Goal: Transaction & Acquisition: Register for event/course

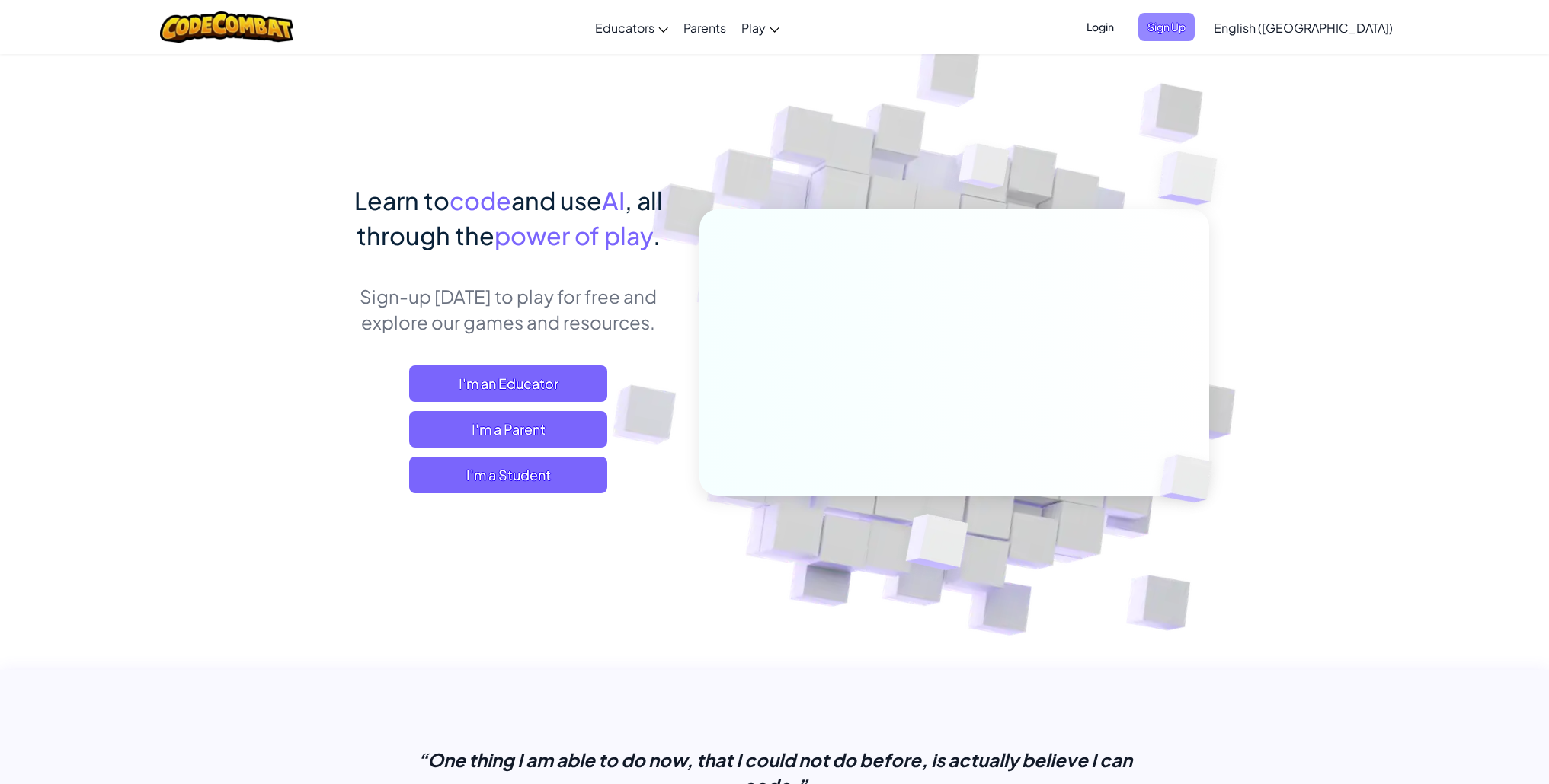
click at [1195, 30] on span "Sign Up" at bounding box center [1166, 27] width 56 height 29
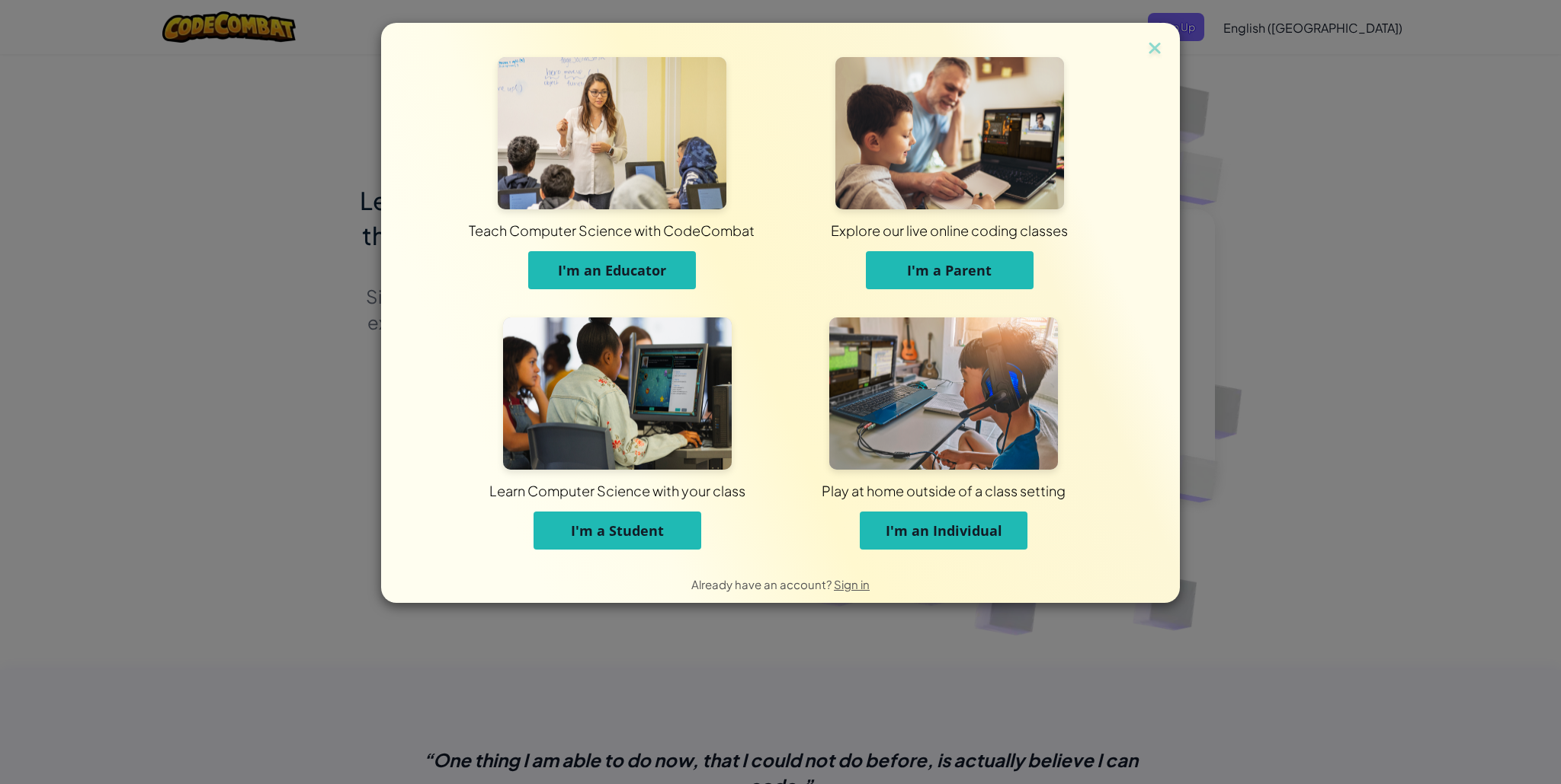
click at [624, 505] on span "Learn Computer Science with your class" at bounding box center [618, 490] width 250 height 42
click at [640, 535] on span "I'm a Student" at bounding box center [617, 531] width 93 height 19
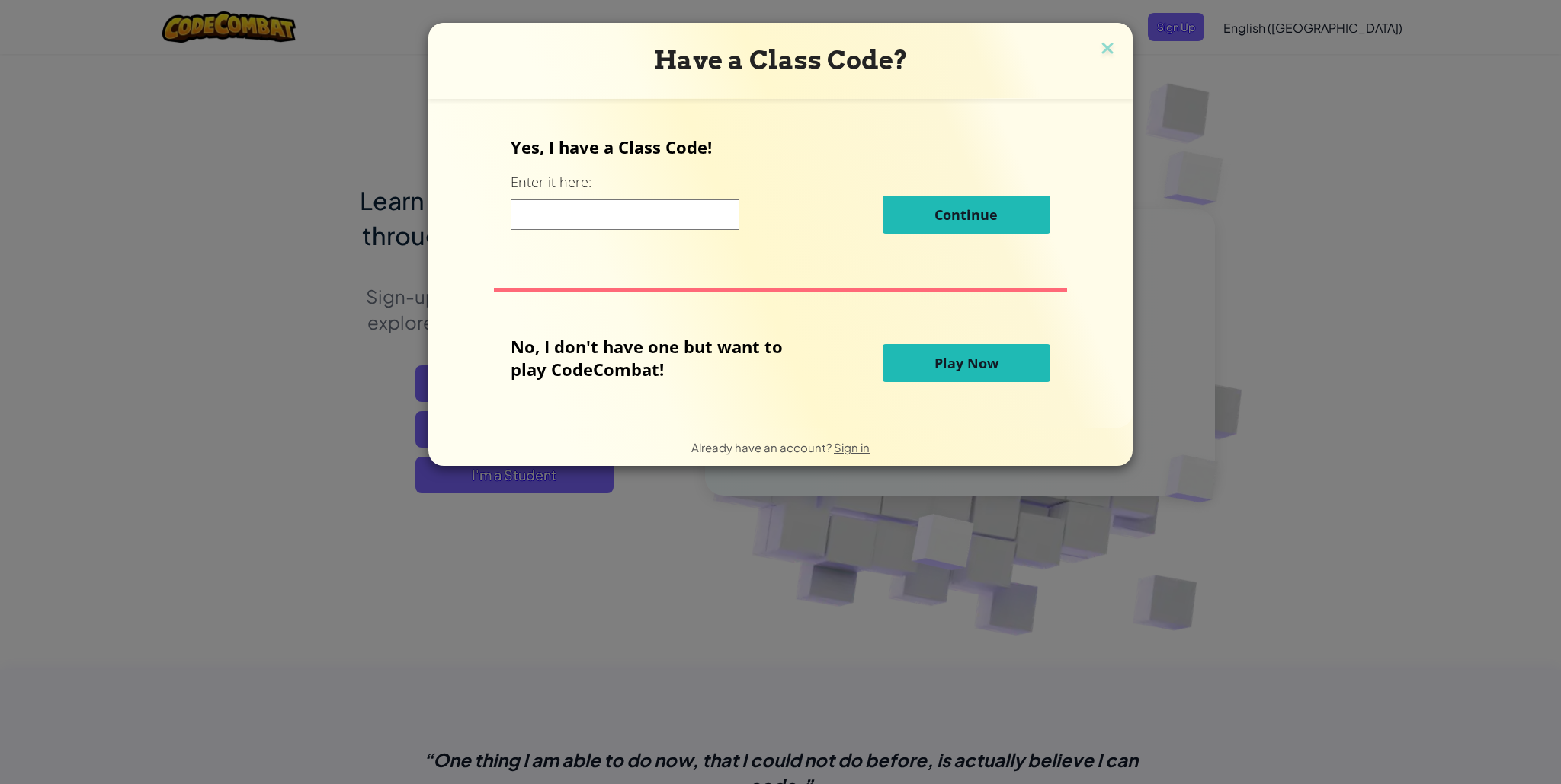
click at [631, 197] on div "Continue" at bounding box center [780, 215] width 539 height 38
click at [631, 215] on input at bounding box center [625, 215] width 229 height 31
click at [1115, 47] on div "Have a Class Code? Yes, I have a Class Code! Enter it here: Continue No, I don'…" at bounding box center [780, 244] width 705 height 443
click at [1106, 47] on img at bounding box center [1108, 49] width 20 height 23
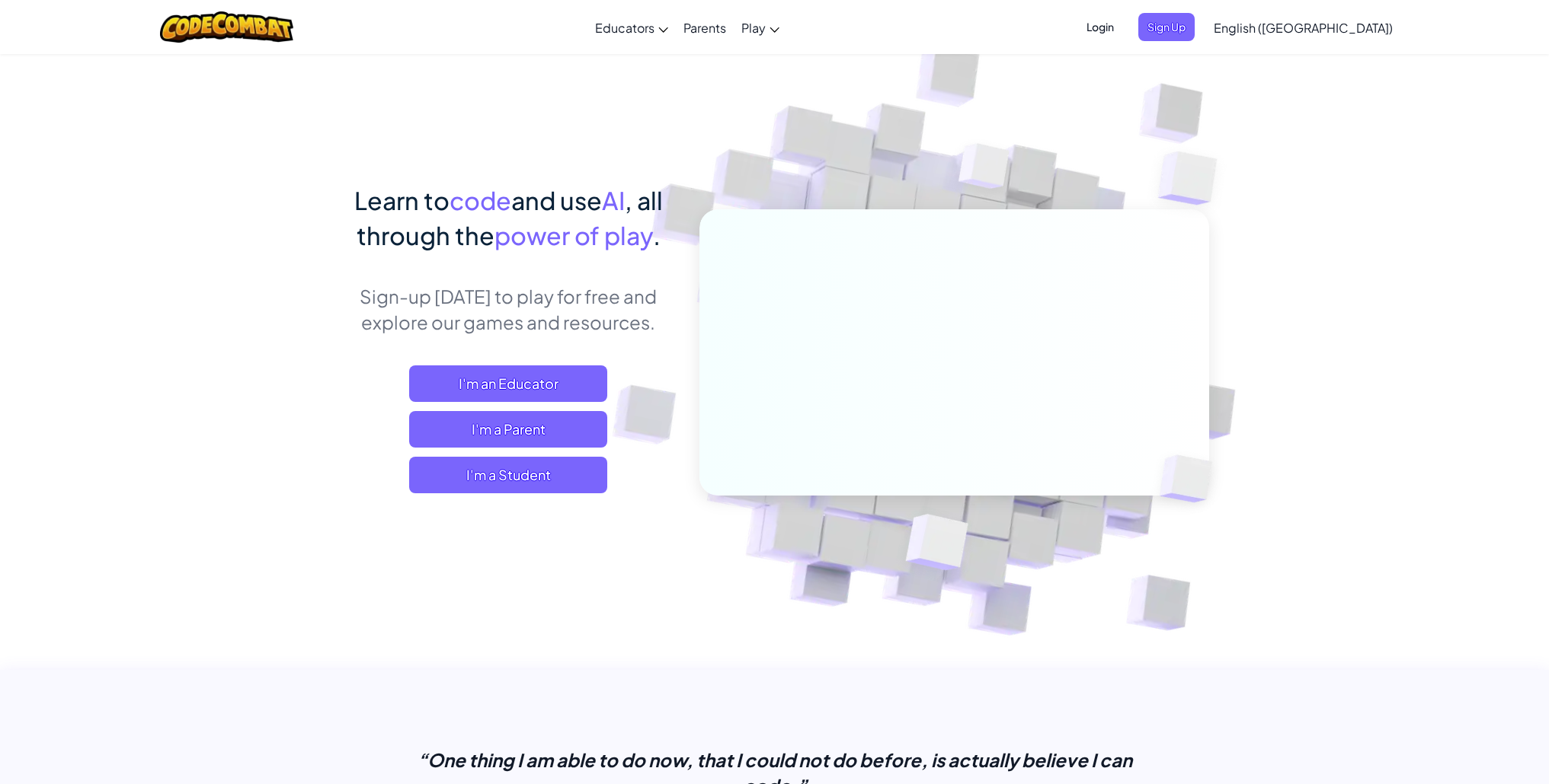
click at [1123, 30] on span "Login" at bounding box center [1100, 27] width 45 height 29
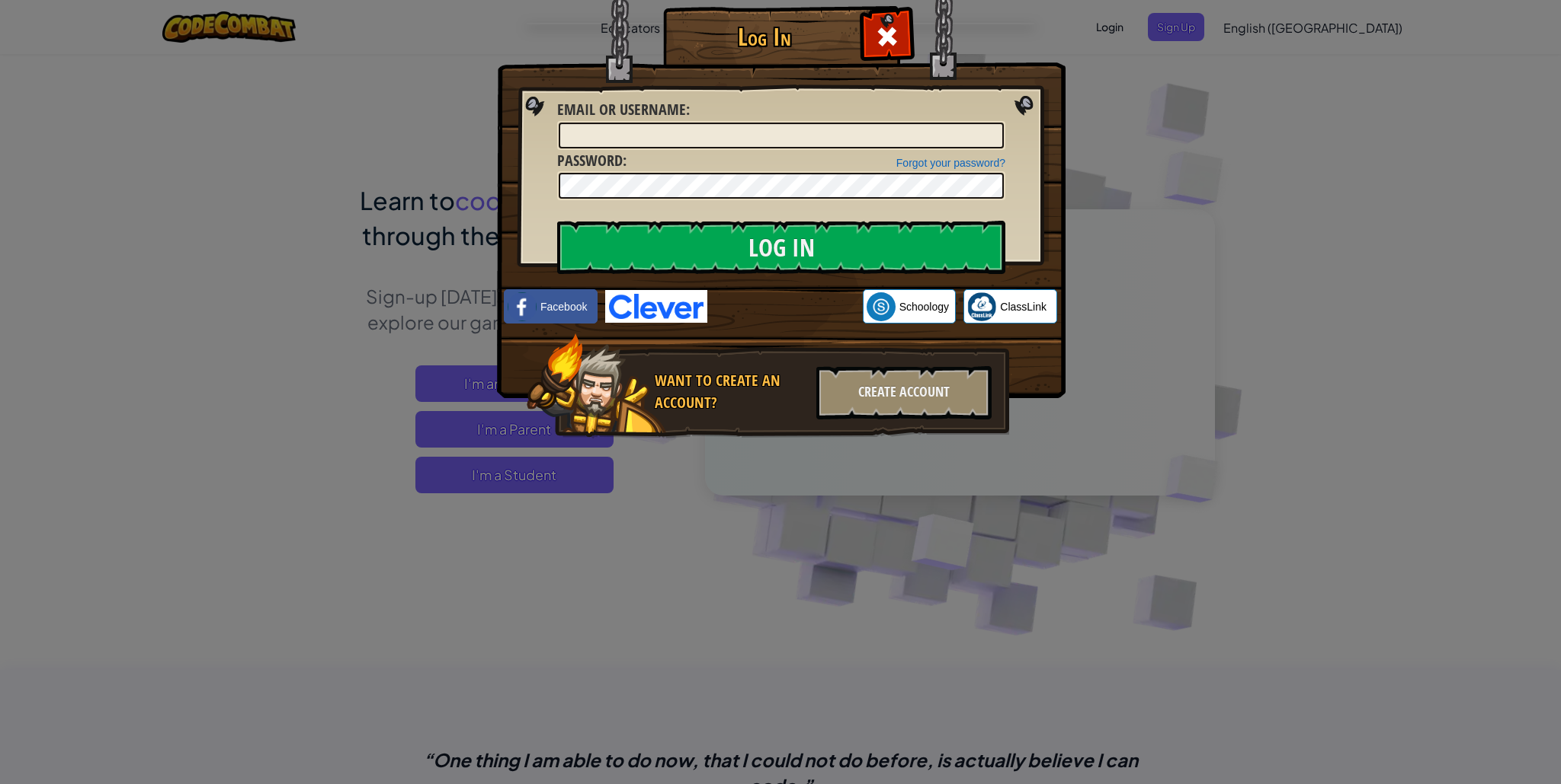
click at [881, 22] on div at bounding box center [886, 34] width 48 height 48
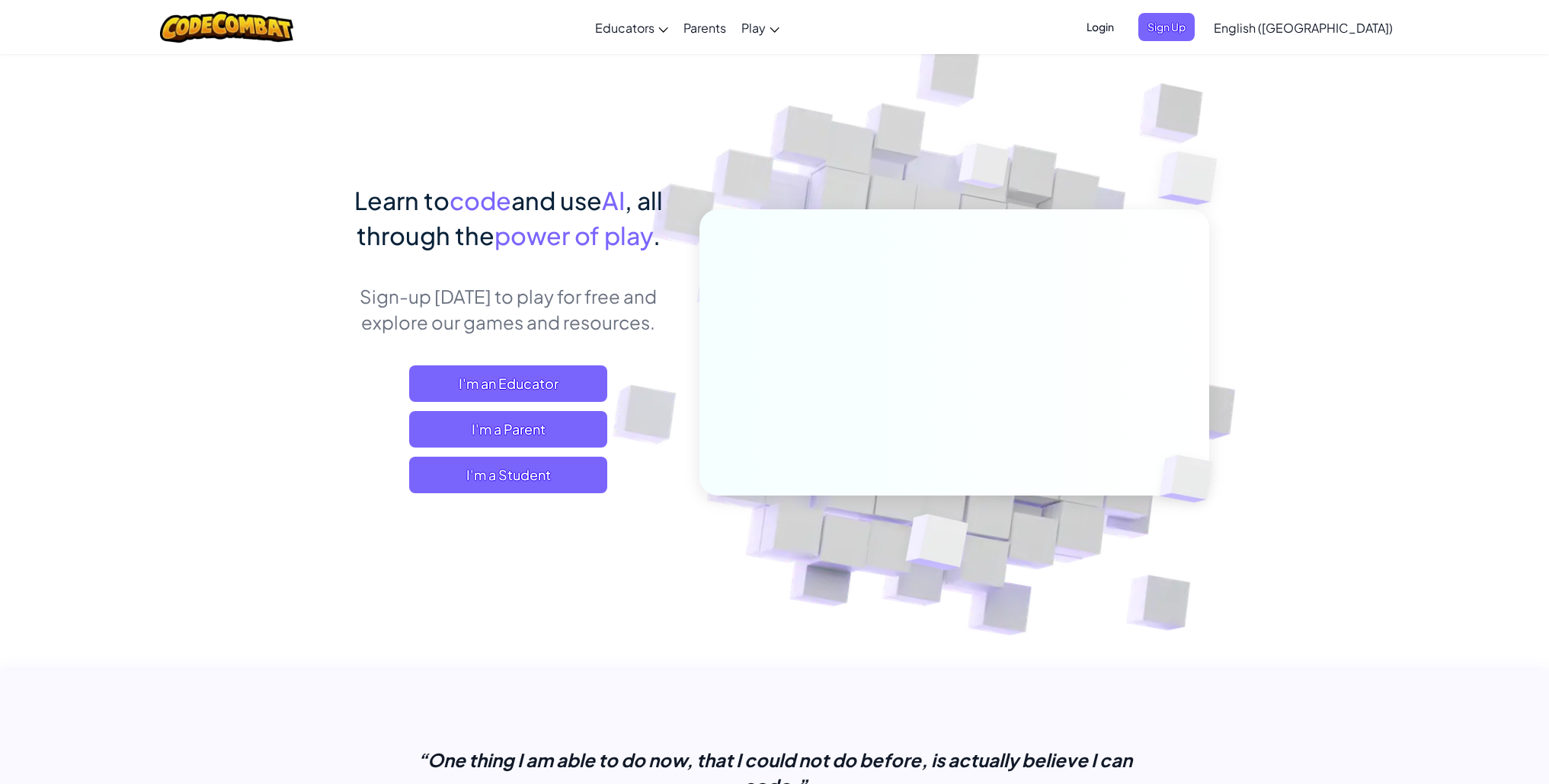
click at [1123, 25] on span "Login" at bounding box center [1100, 27] width 45 height 29
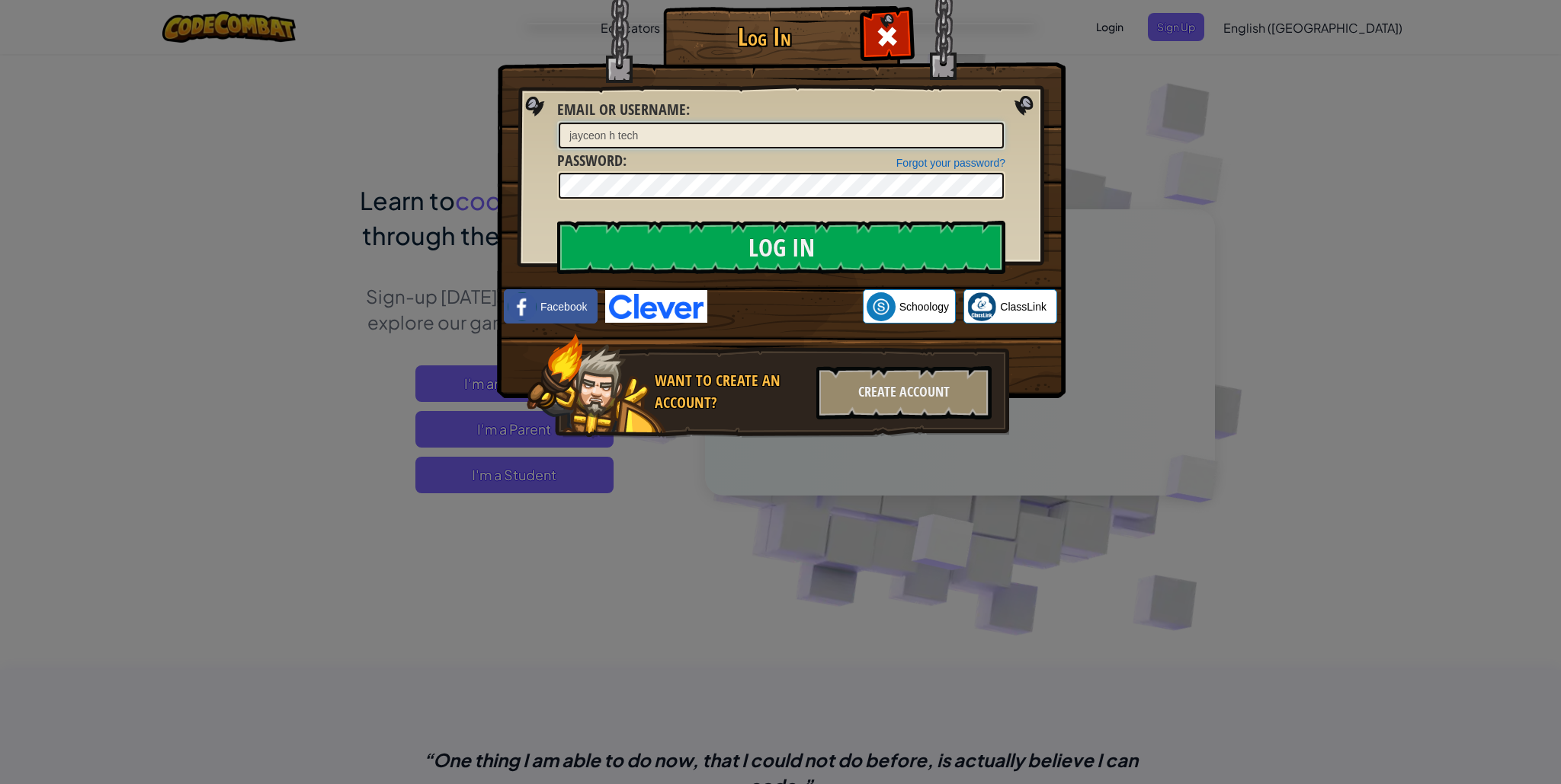
type input "jayceon h tech"
click at [557, 221] on input "Log In" at bounding box center [780, 247] width 448 height 53
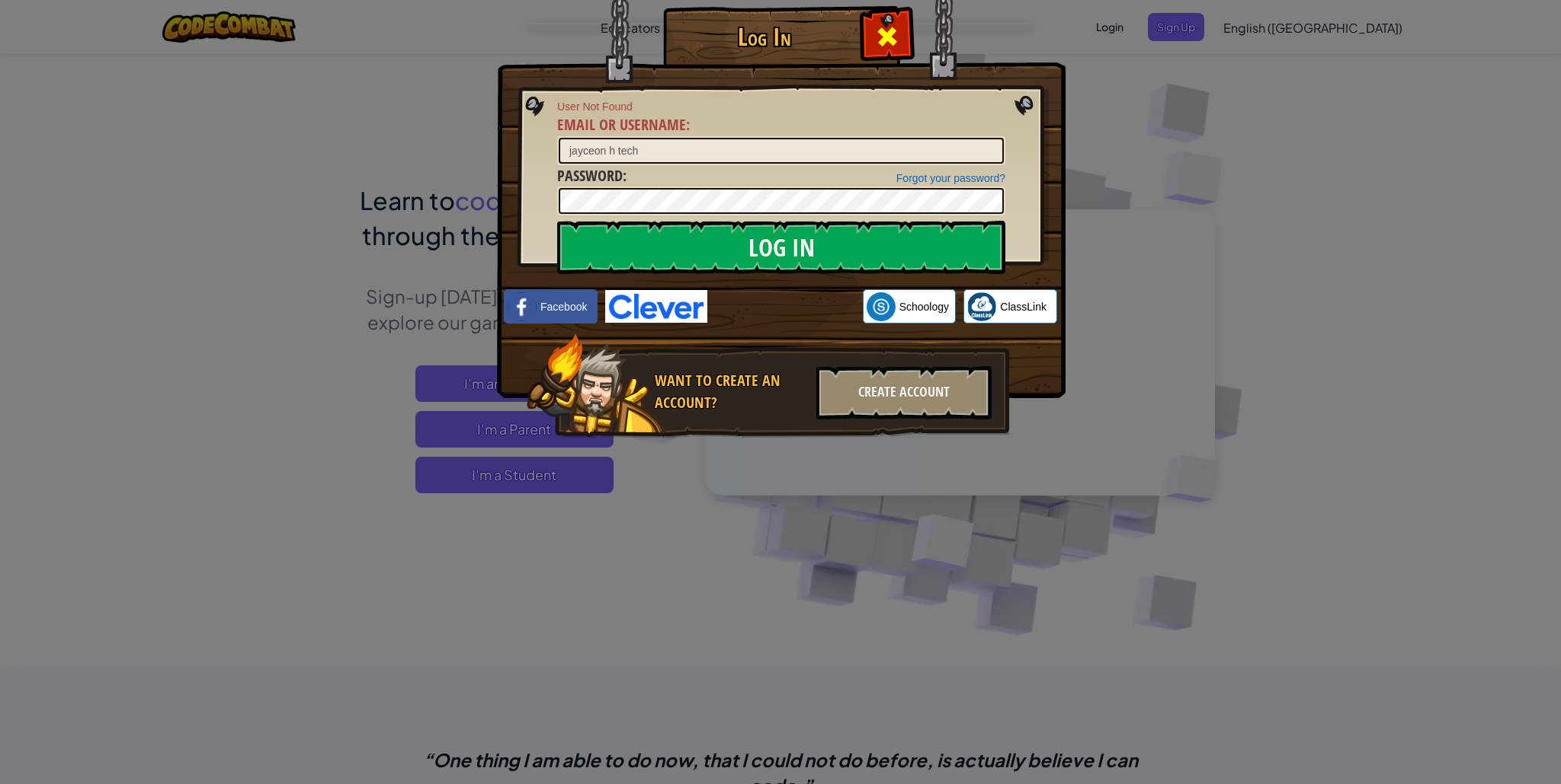
click at [892, 29] on span at bounding box center [887, 36] width 25 height 25
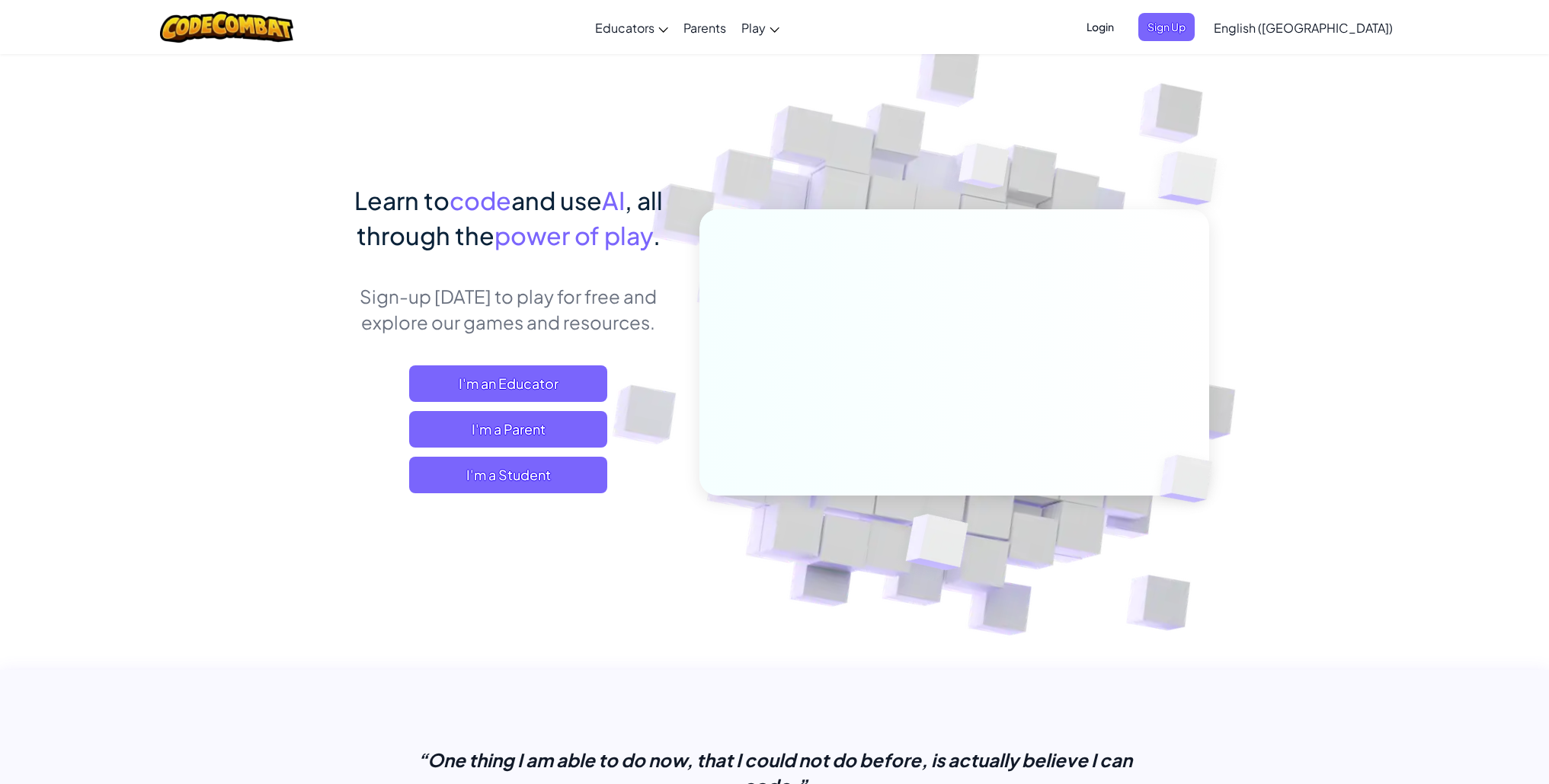
click at [1272, 48] on div "Toggle navigation Educators Create Free Account School & District Solutions Tea…" at bounding box center [774, 27] width 1557 height 54
click at [1195, 24] on span "Sign Up" at bounding box center [1166, 27] width 56 height 29
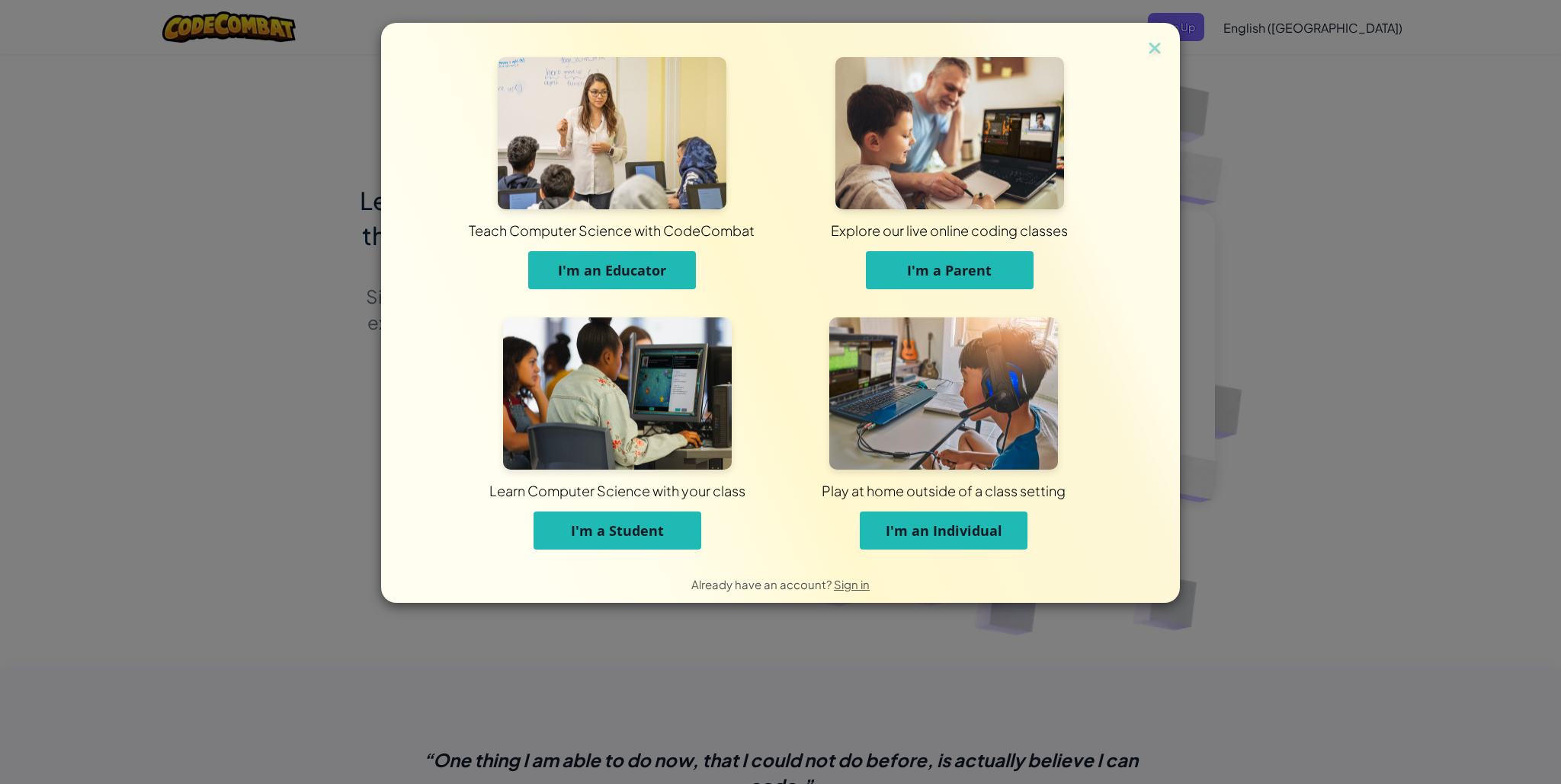
click at [617, 533] on span "I'm a Student" at bounding box center [617, 531] width 93 height 19
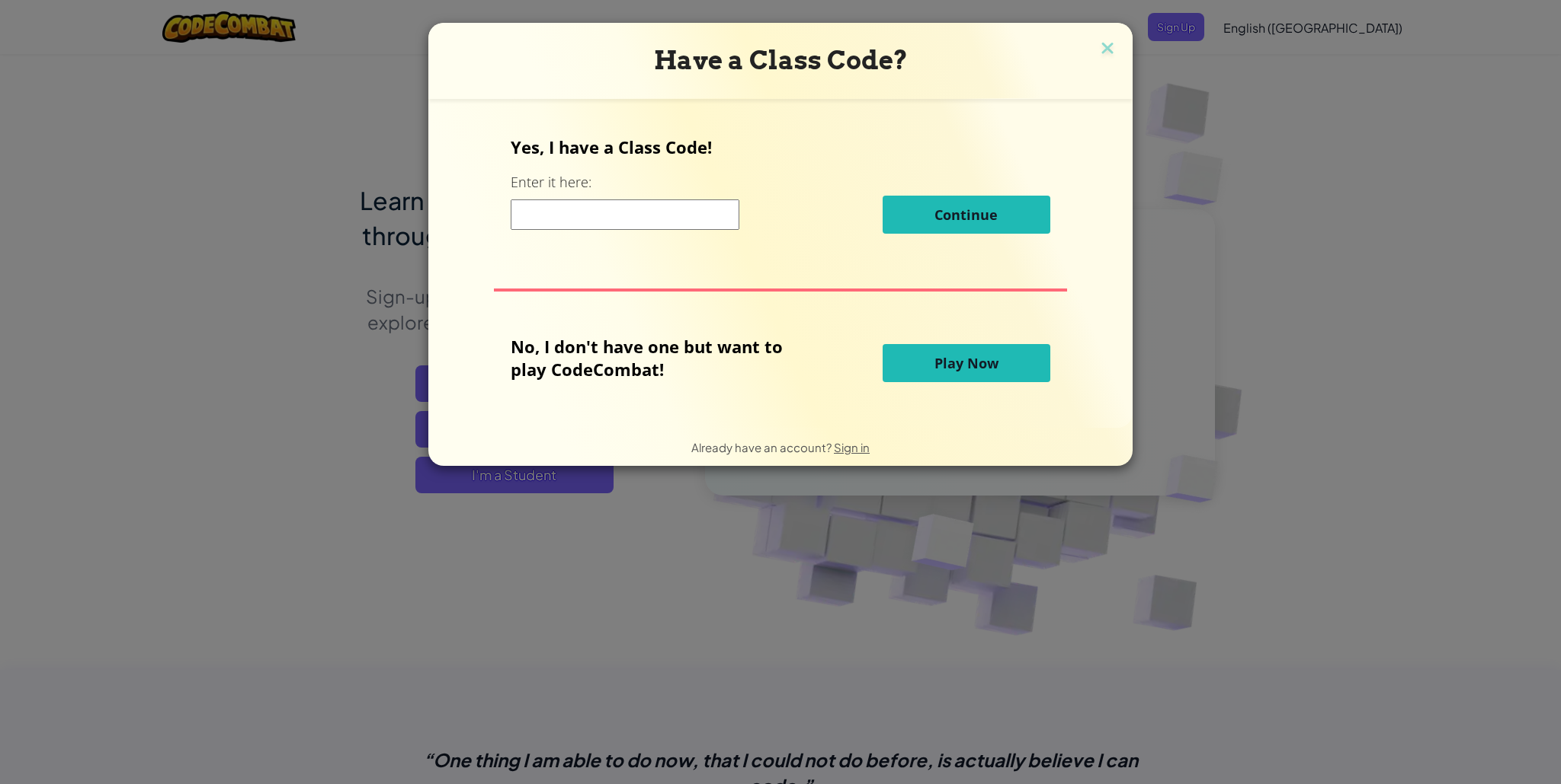
click at [656, 256] on div "Yes, I have a Class Code! Enter it here: Continue No, I don't have one but want…" at bounding box center [780, 263] width 674 height 298
click at [667, 218] on input at bounding box center [625, 215] width 229 height 31
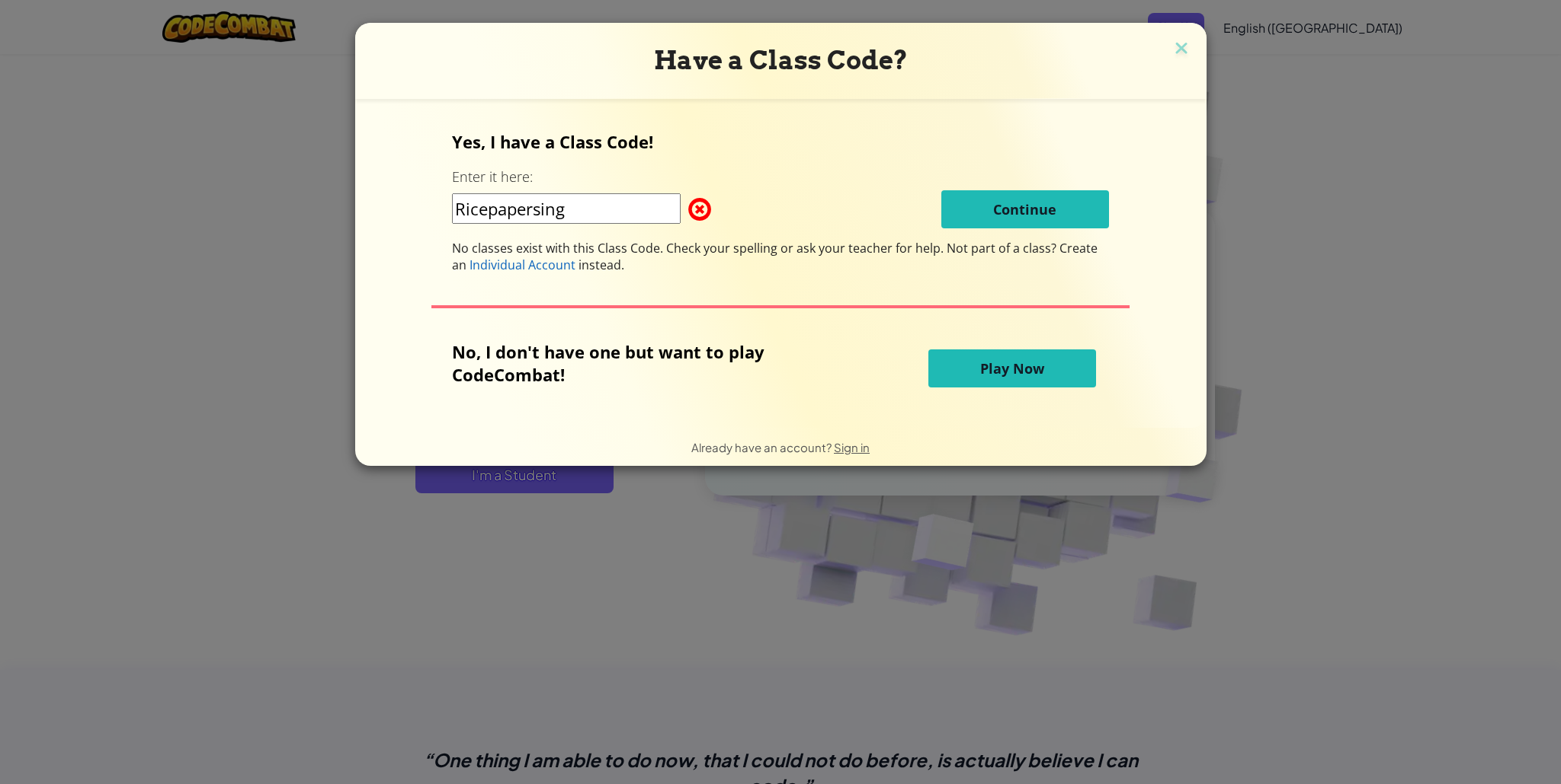
type input "Ricepapersing"
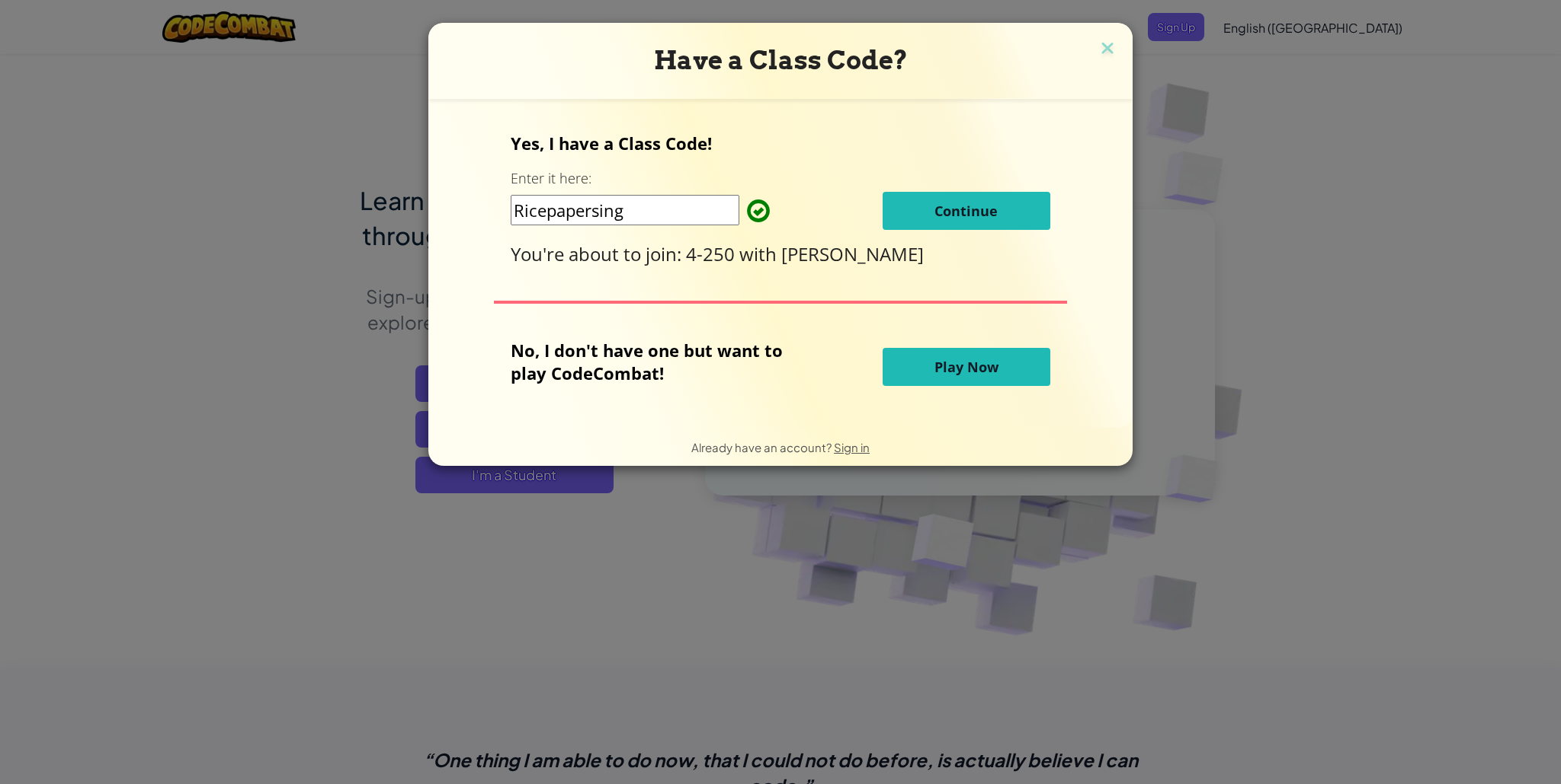
click at [987, 212] on span "Continue" at bounding box center [966, 211] width 63 height 19
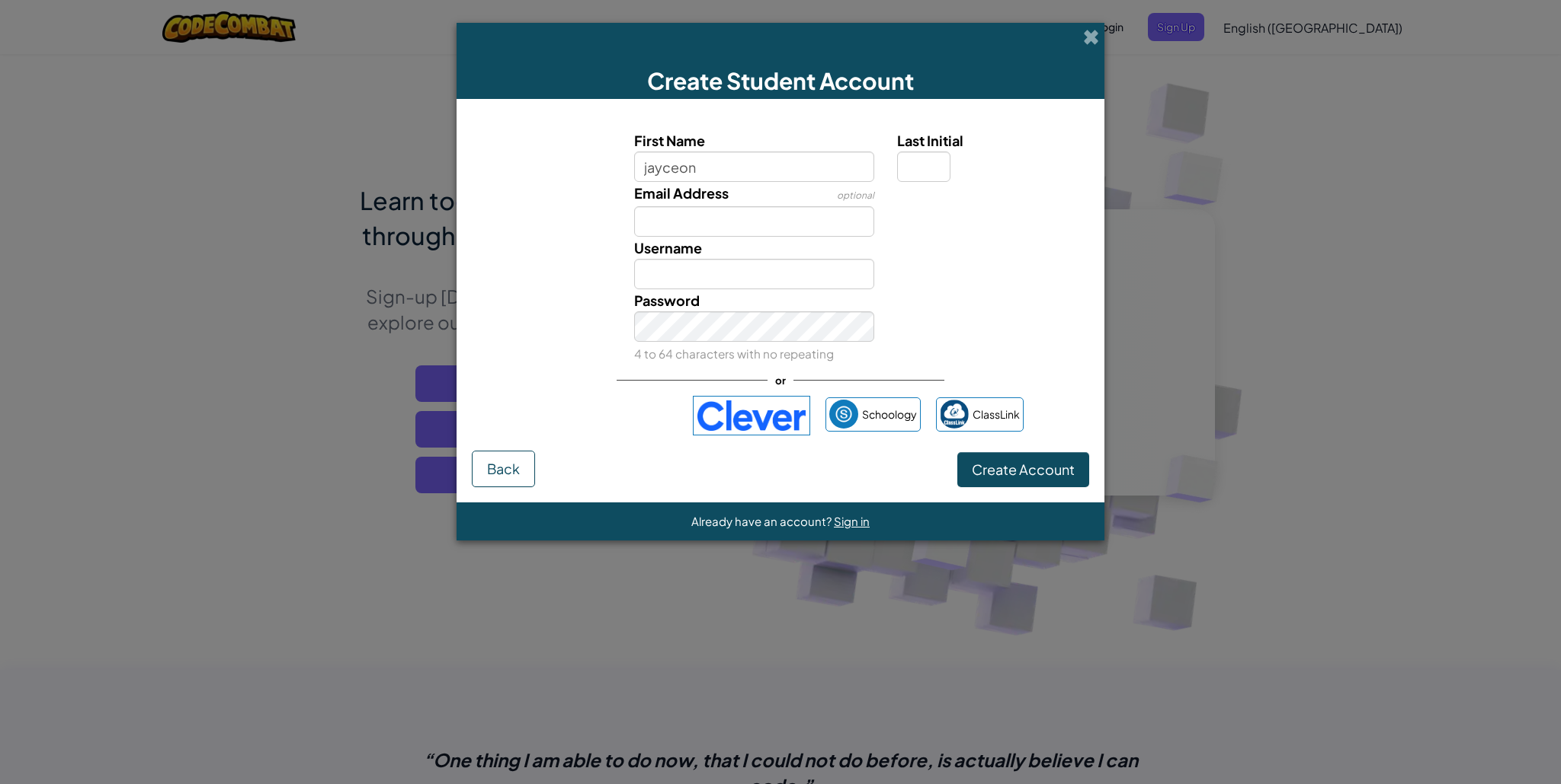
type input "jayceon"
type input "Jayceon"
drag, startPoint x: 920, startPoint y: 169, endPoint x: 922, endPoint y: 159, distance: 10.2
click at [920, 169] on input "Last Initial" at bounding box center [923, 166] width 53 height 31
type input "H"
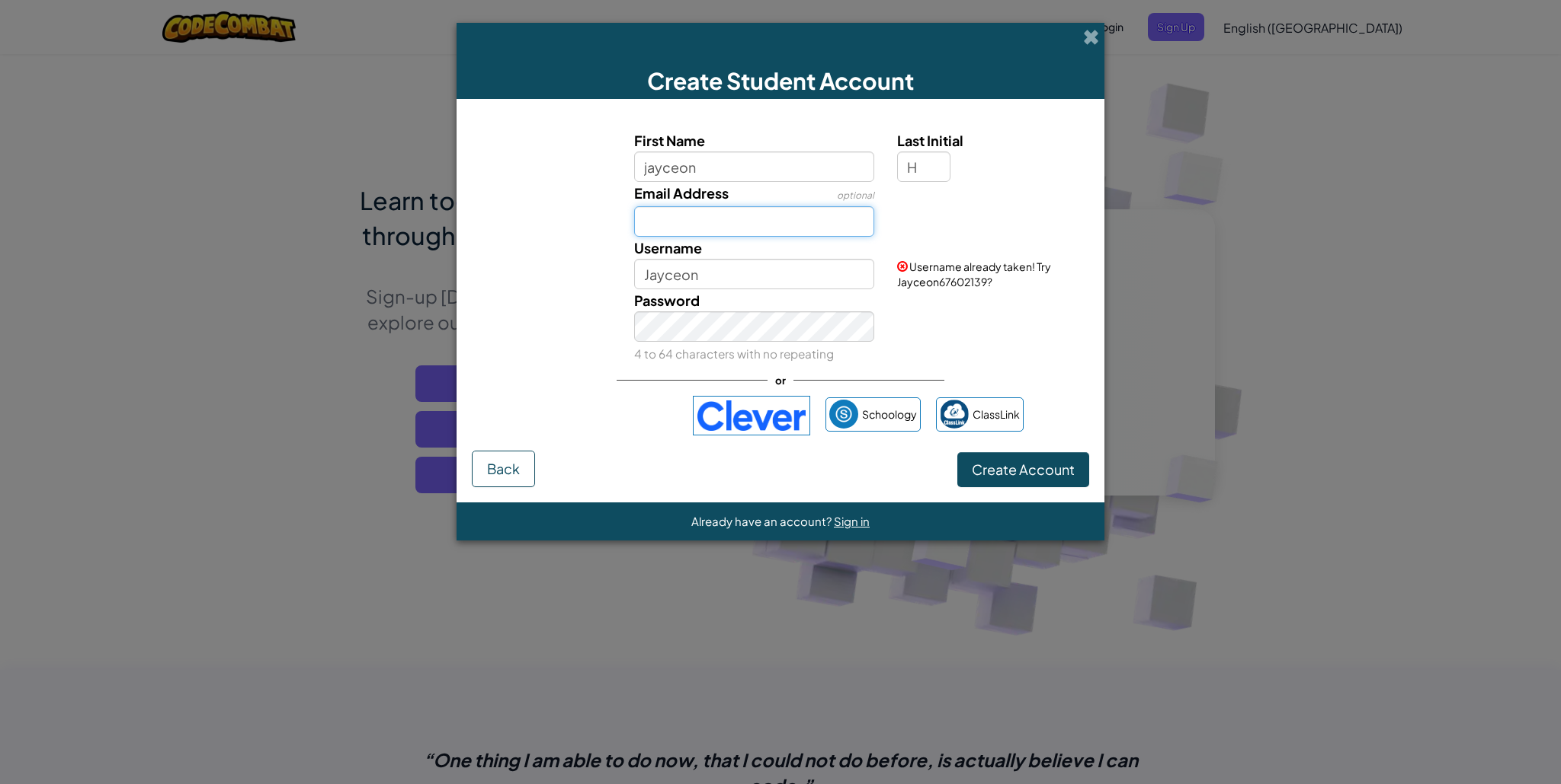
type input "JayceonH"
click at [707, 220] on input "Email Address" at bounding box center [754, 222] width 240 height 31
click at [957, 452] on button "Create Account" at bounding box center [1023, 470] width 132 height 35
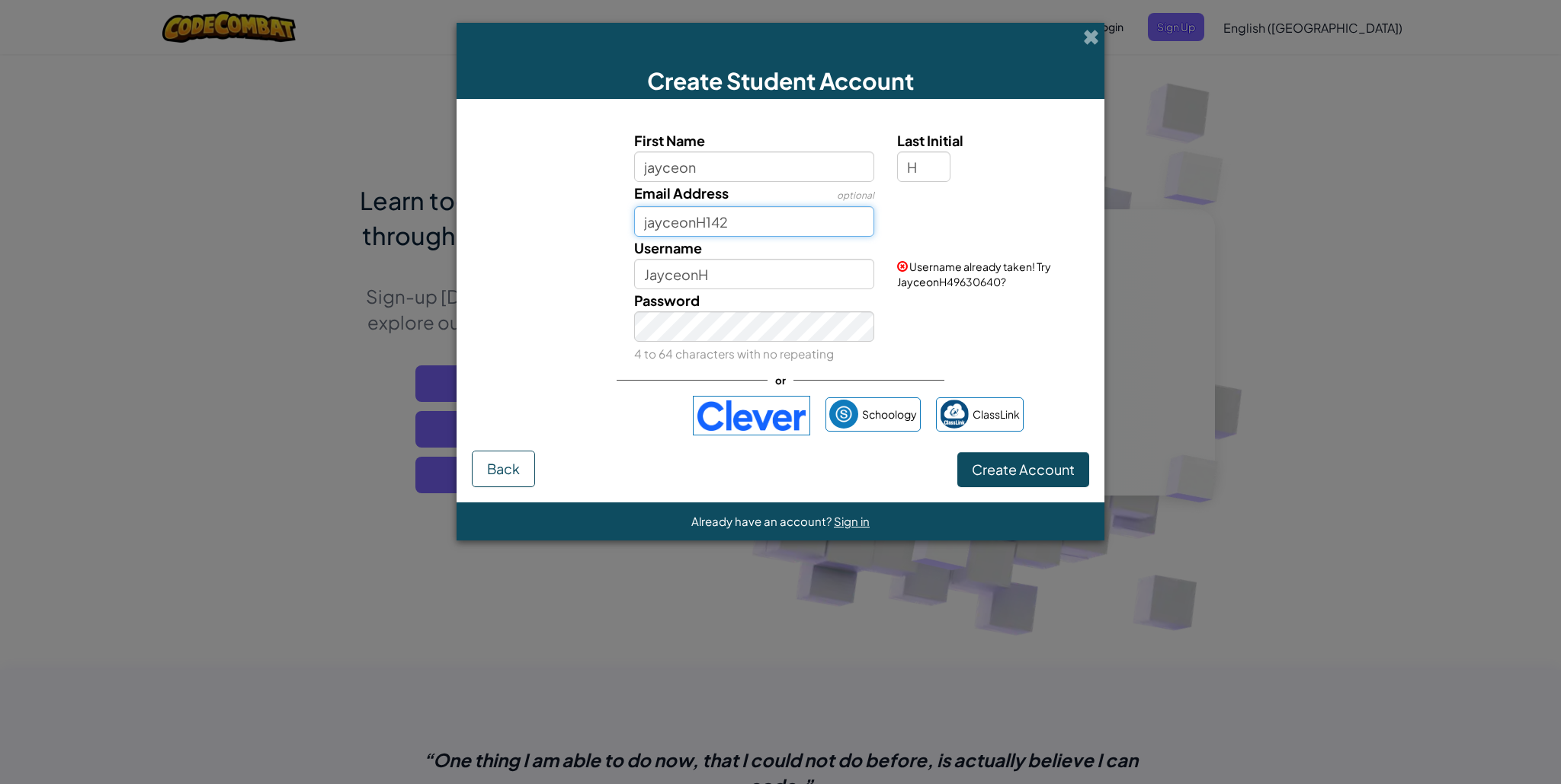
click at [957, 452] on button "Create Account" at bounding box center [1023, 470] width 132 height 35
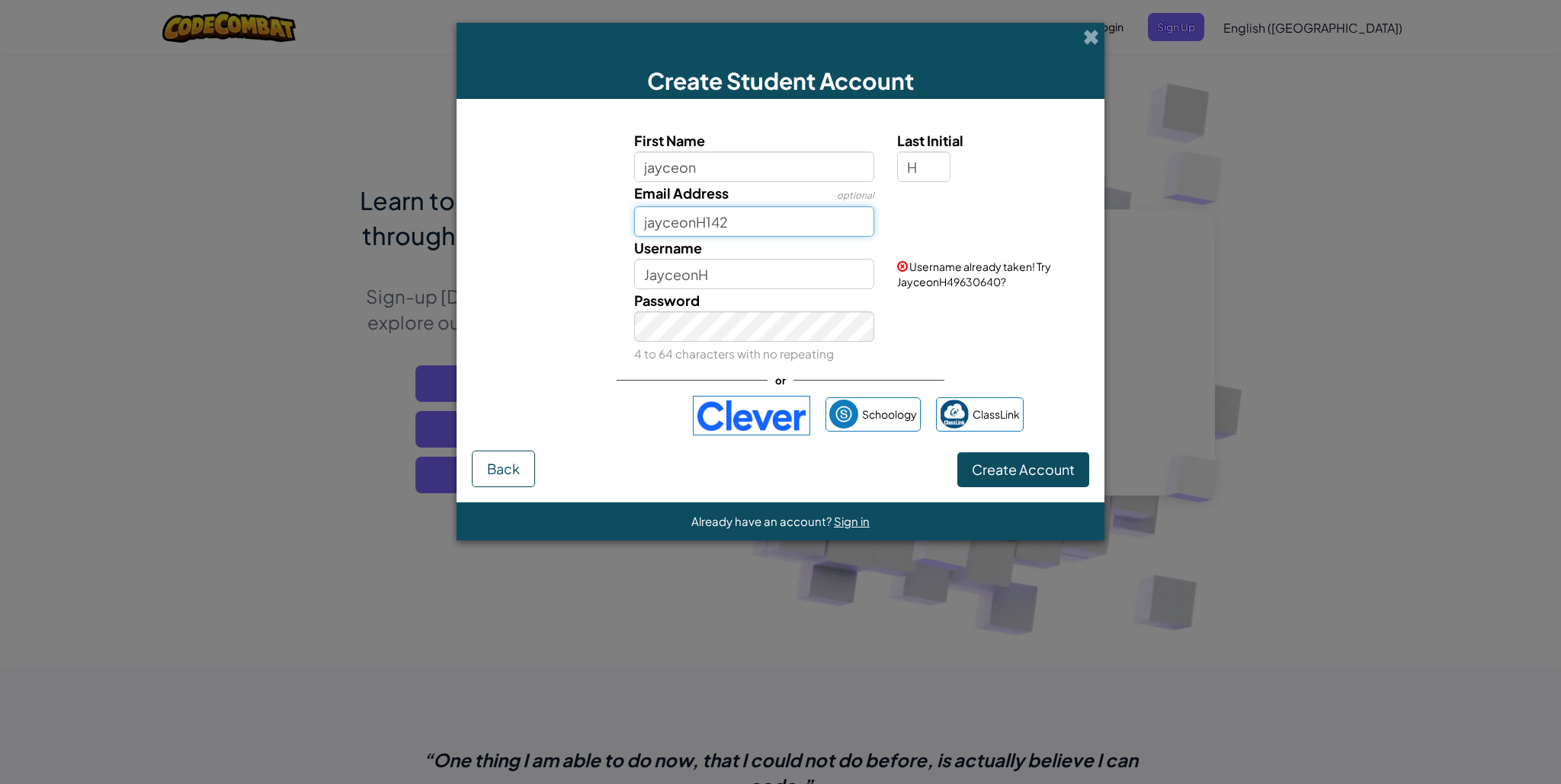
click at [957, 452] on button "Create Account" at bounding box center [1023, 470] width 132 height 35
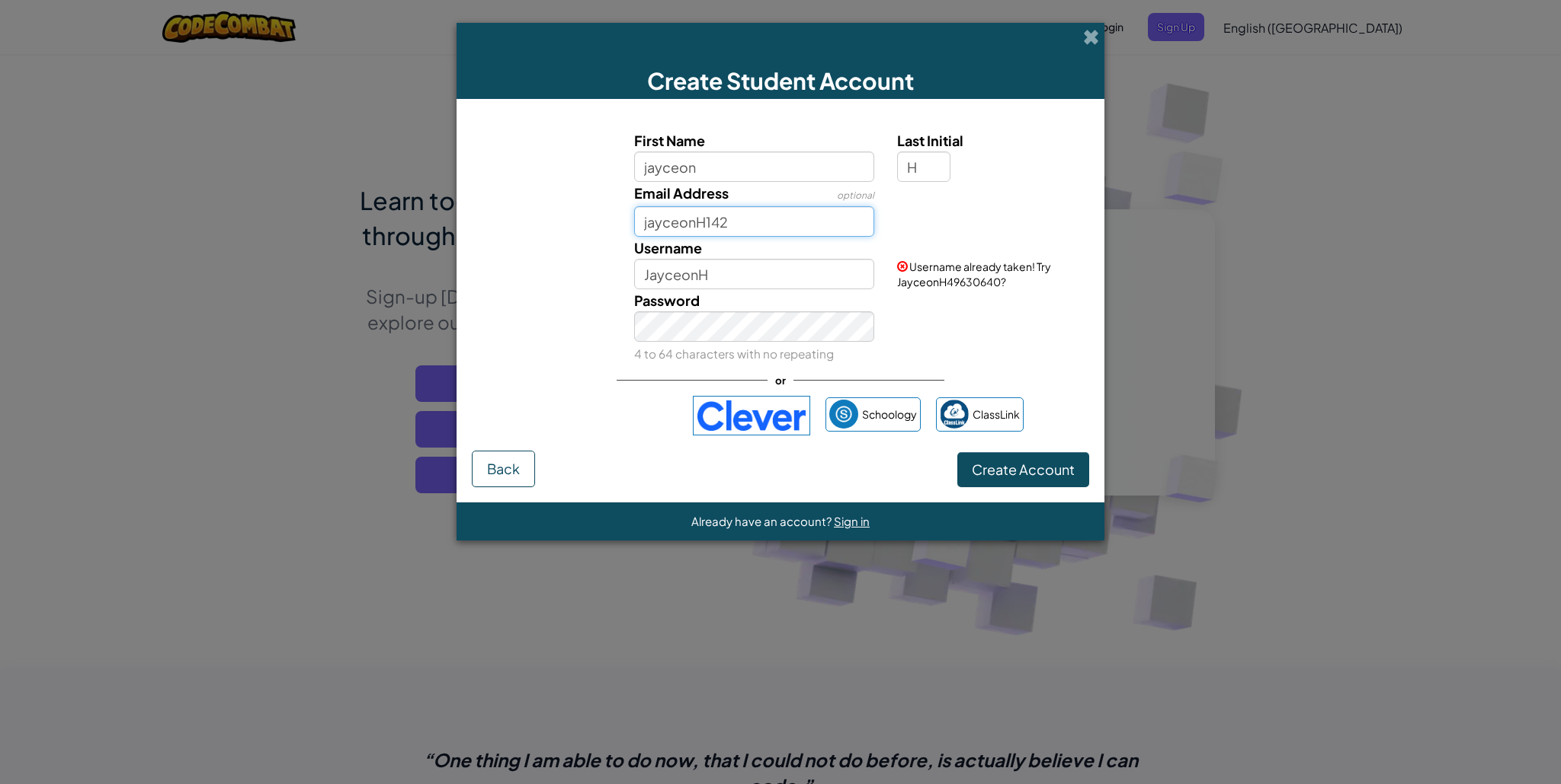
click at [957, 452] on button "Create Account" at bounding box center [1023, 470] width 132 height 35
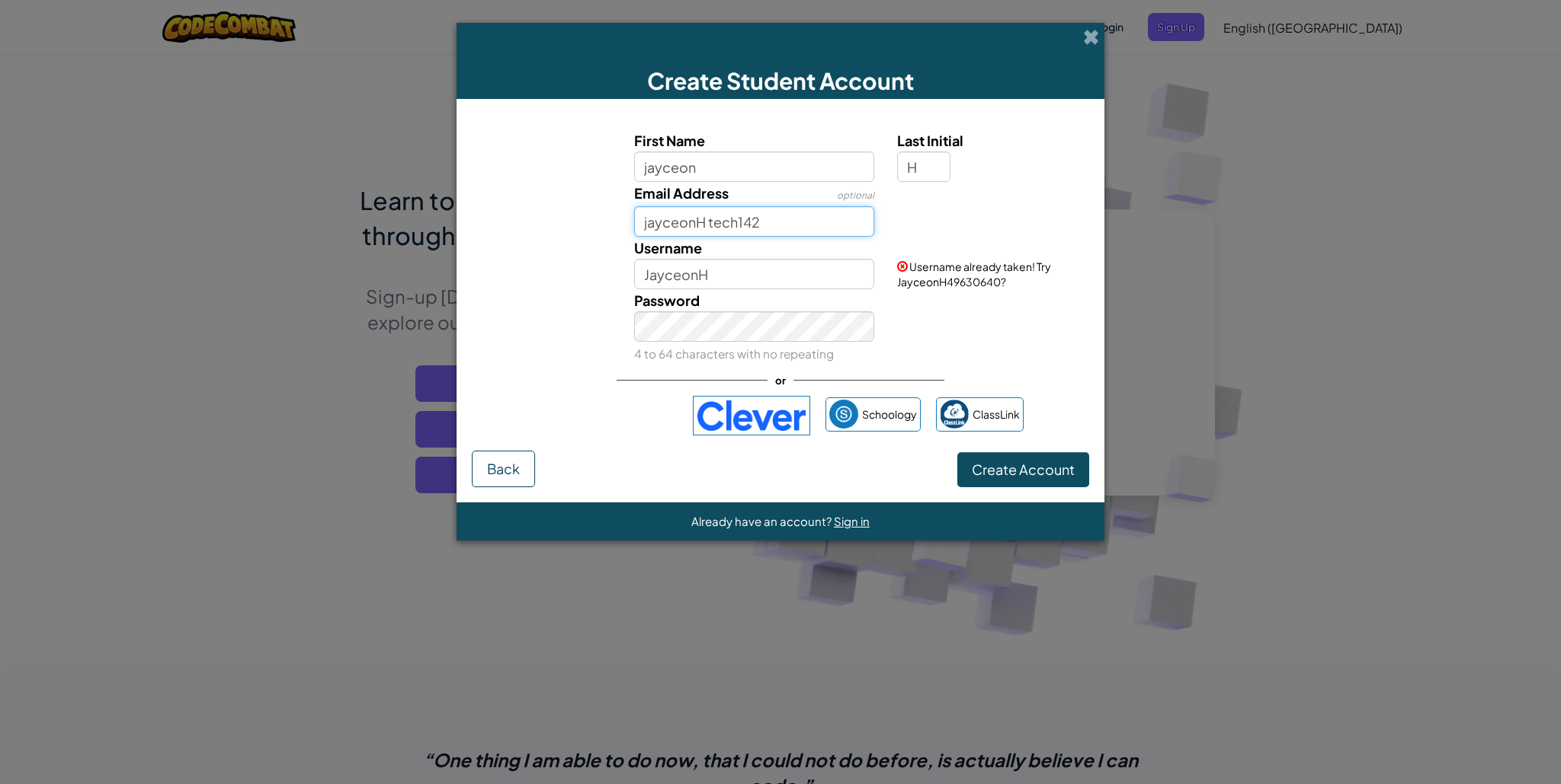
click at [957, 452] on button "Create Account" at bounding box center [1023, 470] width 132 height 35
click at [789, 365] on div "or" at bounding box center [780, 380] width 328 height 32
click at [820, 234] on input "jayceonhtech142" at bounding box center [754, 222] width 240 height 31
type input "j"
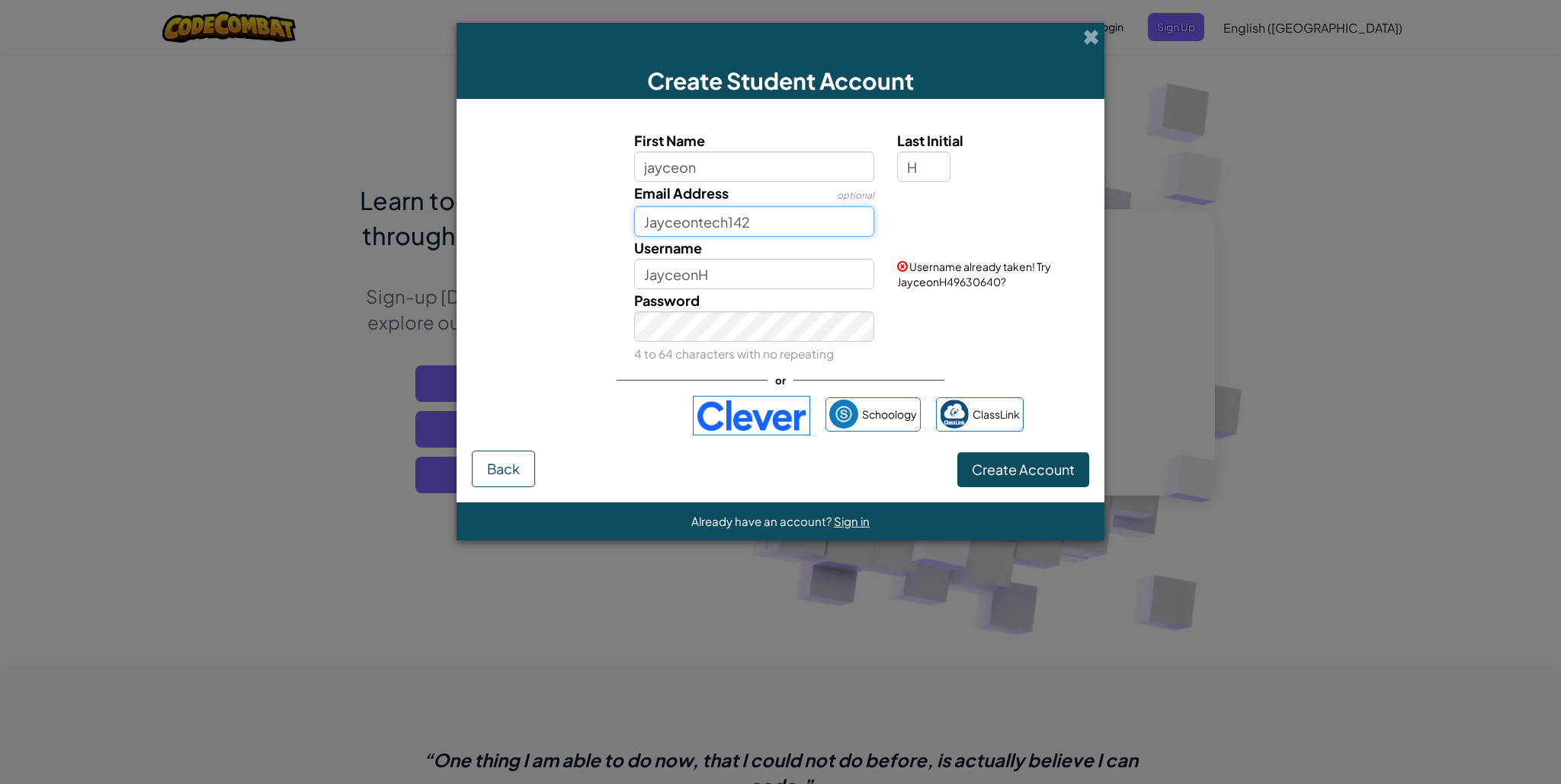
click at [957, 452] on button "Create Account" at bounding box center [1023, 470] width 132 height 35
type input "J"
click at [760, 271] on input "JayceonH" at bounding box center [754, 274] width 240 height 31
type input "JayceonHtech"
click at [781, 226] on input "Email Address" at bounding box center [754, 222] width 240 height 31
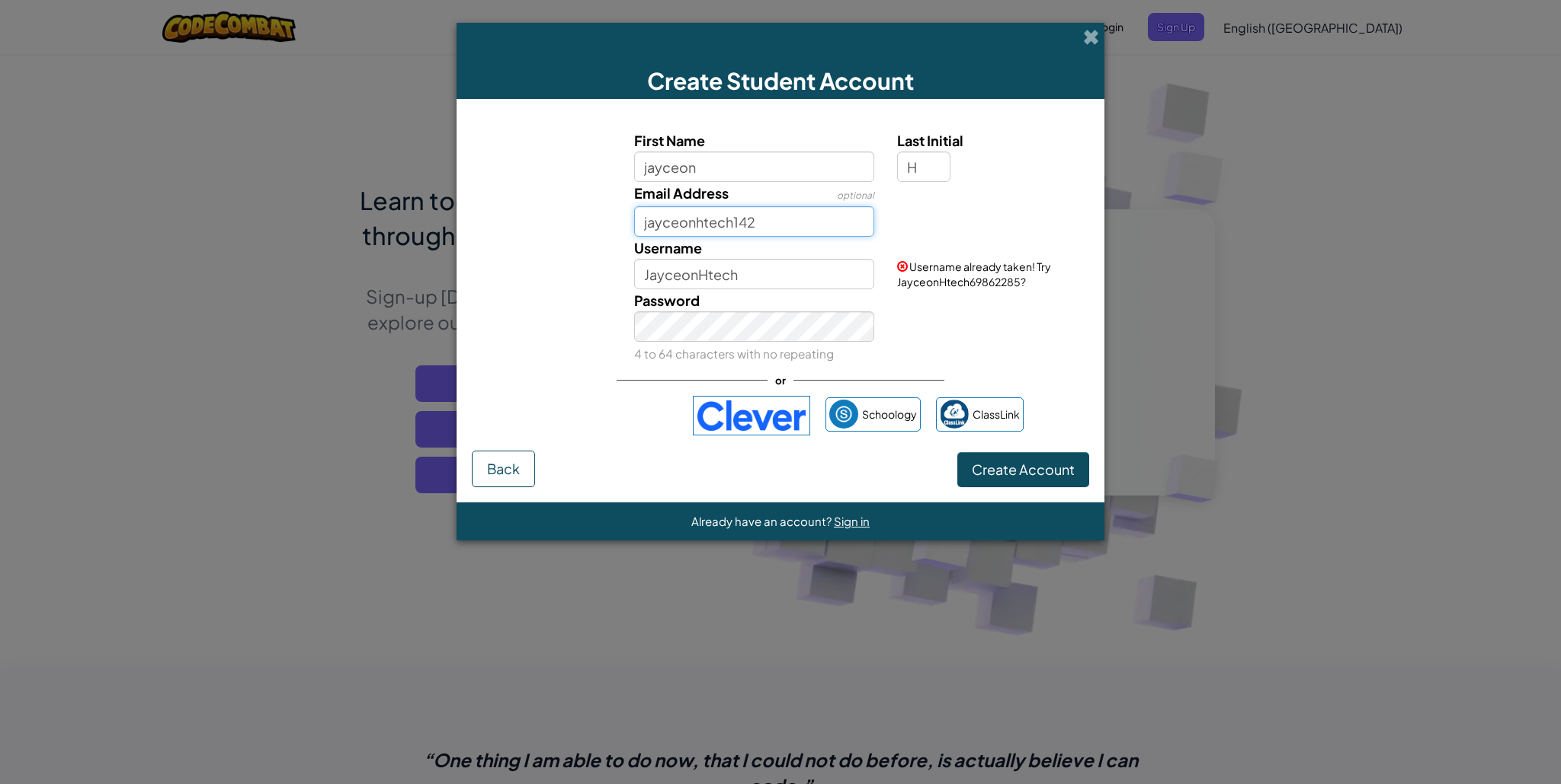
click at [957, 452] on button "Create Account" at bounding box center [1023, 470] width 132 height 35
type input "j"
click at [783, 279] on input "JayceonHtech" at bounding box center [754, 274] width 240 height 31
click at [1088, 38] on span at bounding box center [1091, 36] width 16 height 16
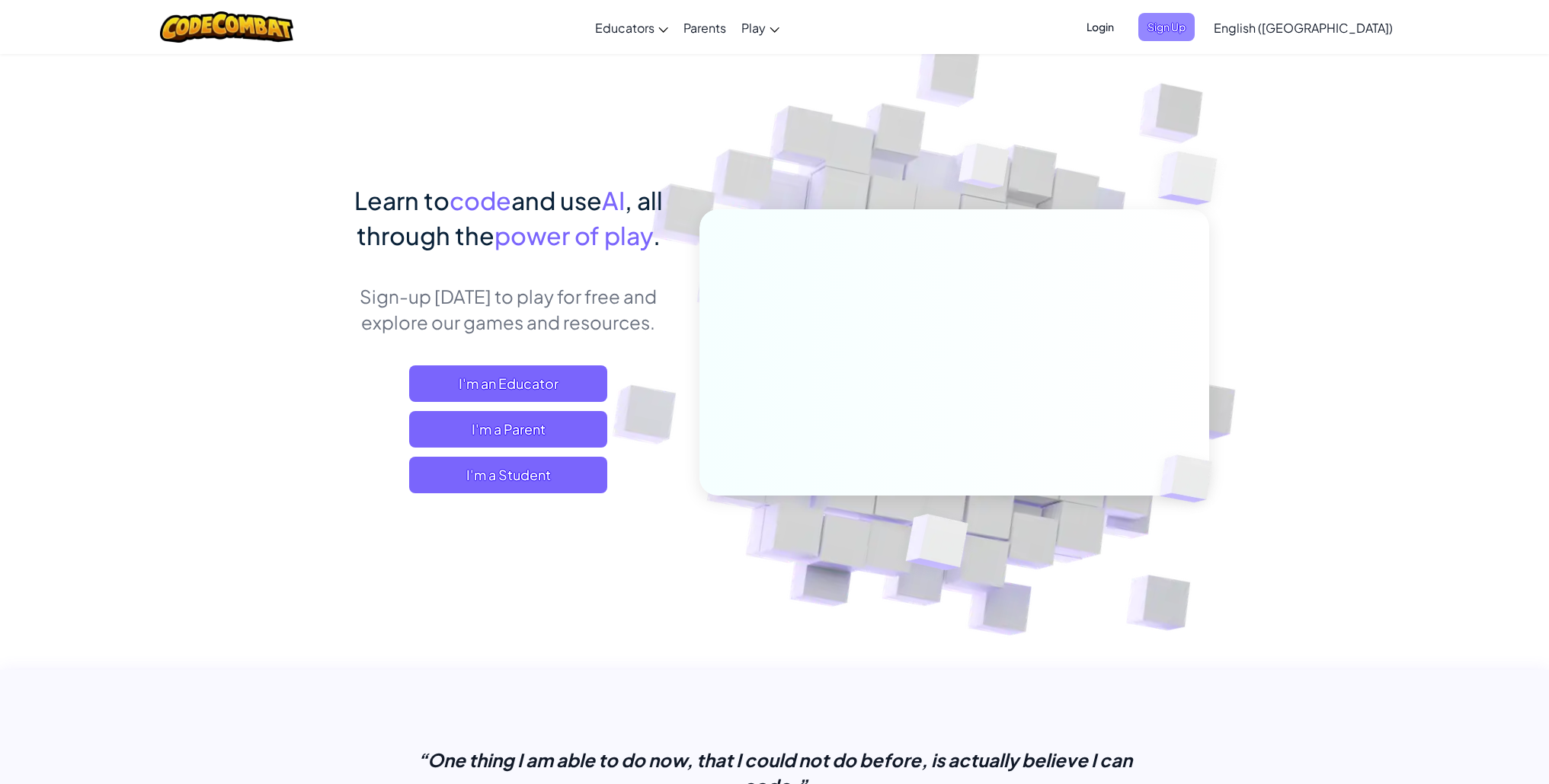
click at [1195, 33] on span "Sign Up" at bounding box center [1166, 27] width 56 height 29
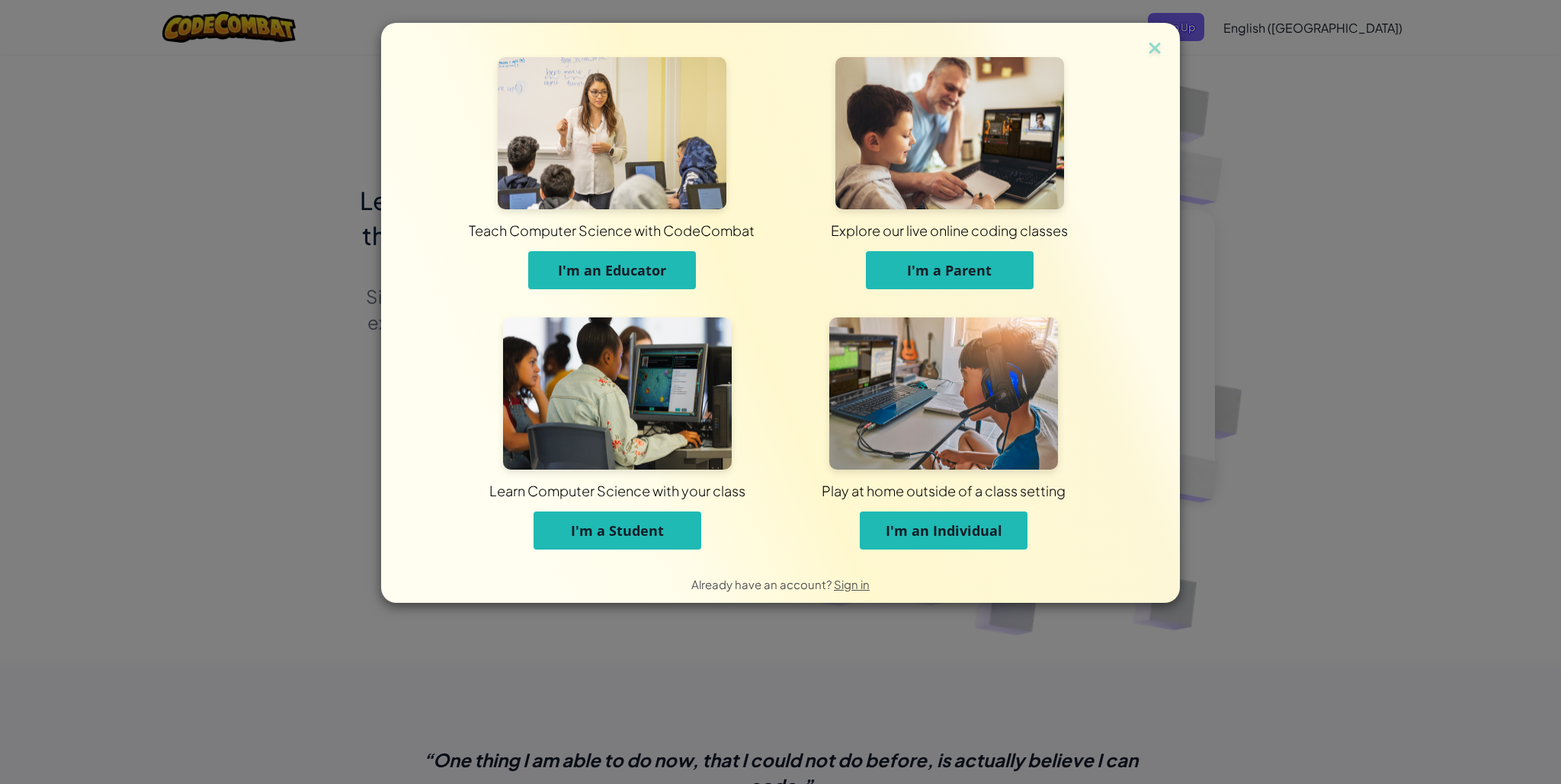
click at [1165, 47] on div "Teach Computer Science with CodeCombat I'm an Educator Explore our live online …" at bounding box center [780, 294] width 798 height 543
click at [1155, 50] on img at bounding box center [1154, 49] width 20 height 23
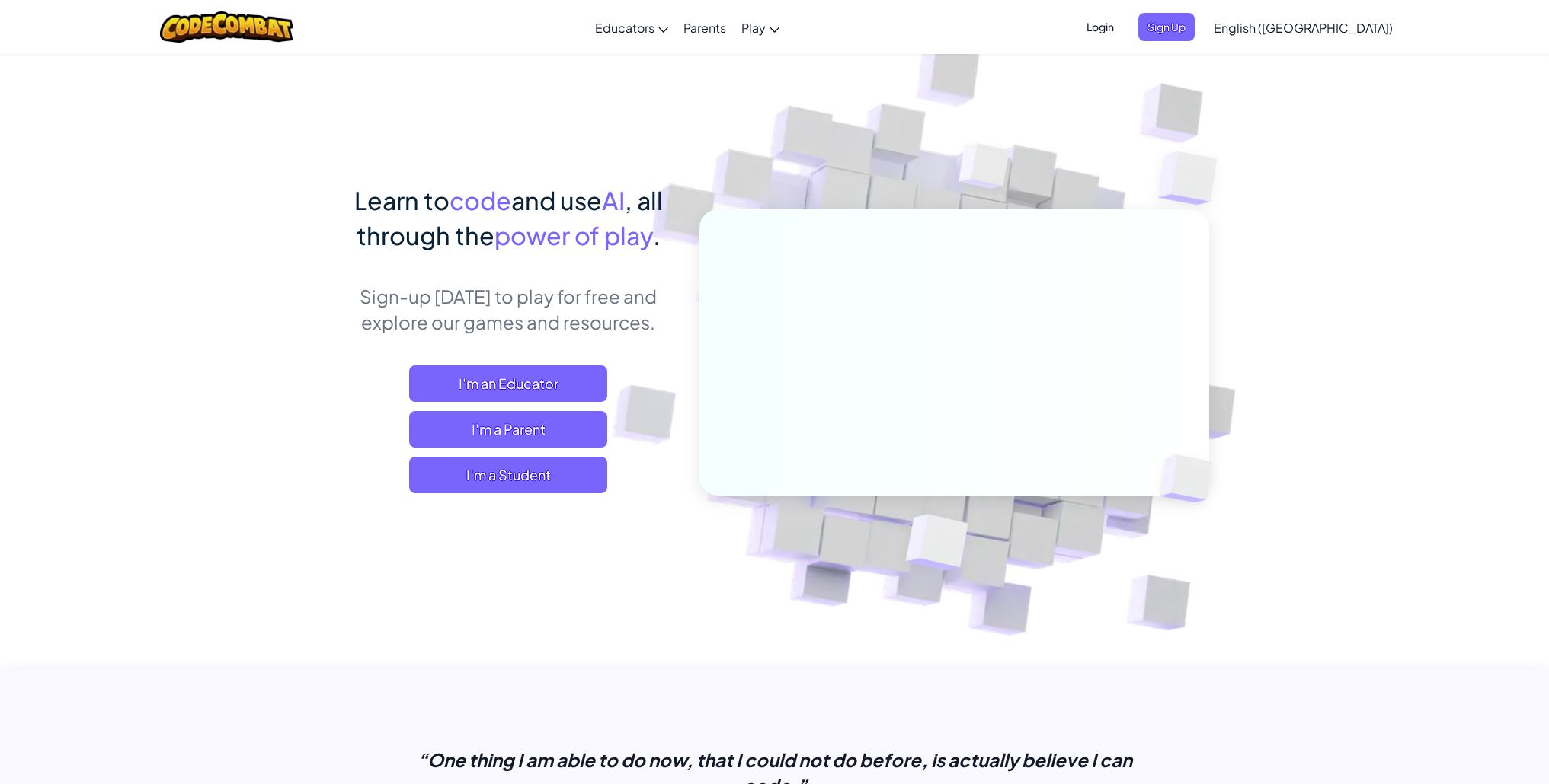
click at [1123, 31] on span "Login" at bounding box center [1100, 27] width 45 height 29
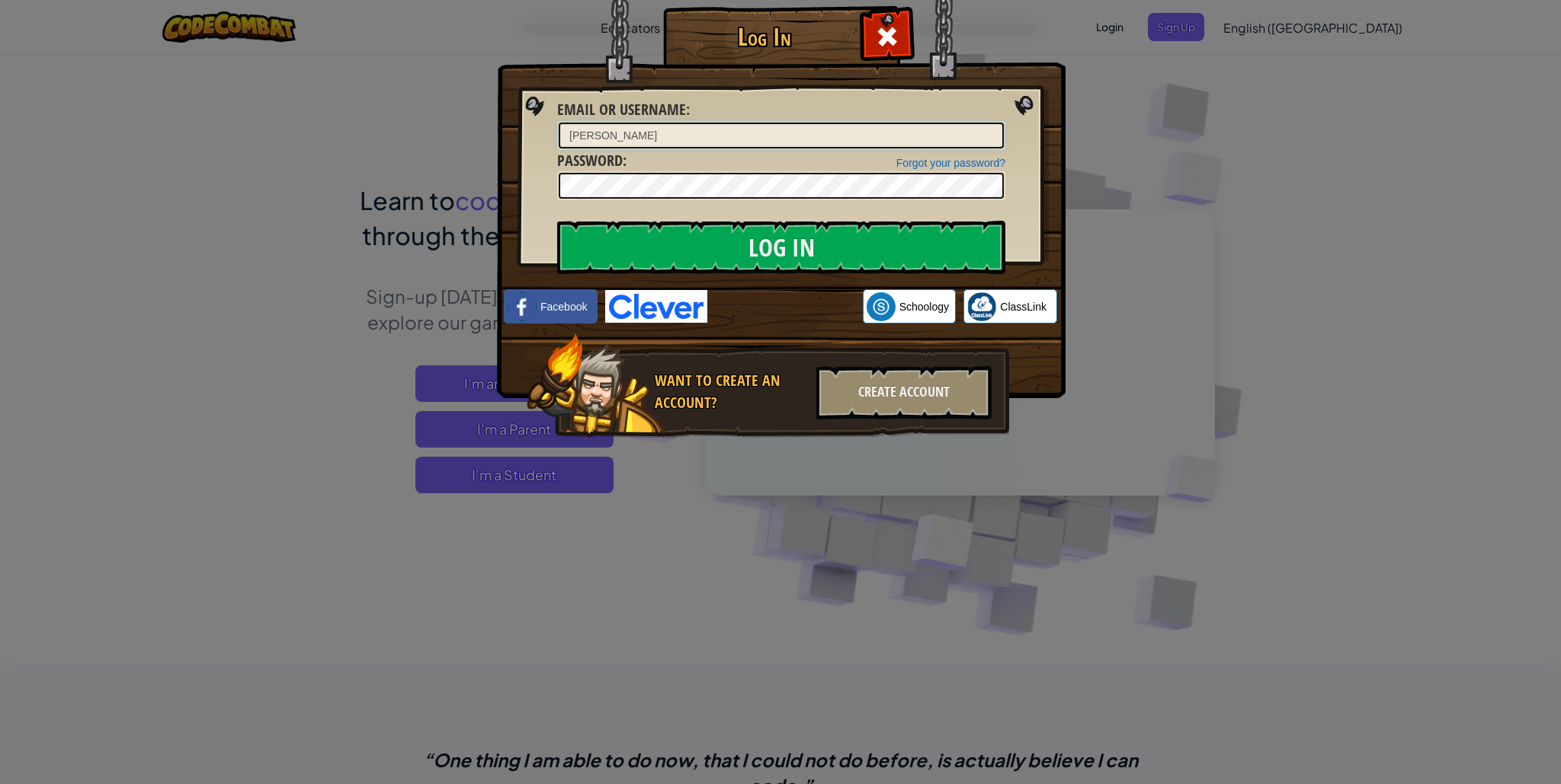
type input "J"
type input "K"
click at [557, 221] on input "Log In" at bounding box center [780, 247] width 448 height 53
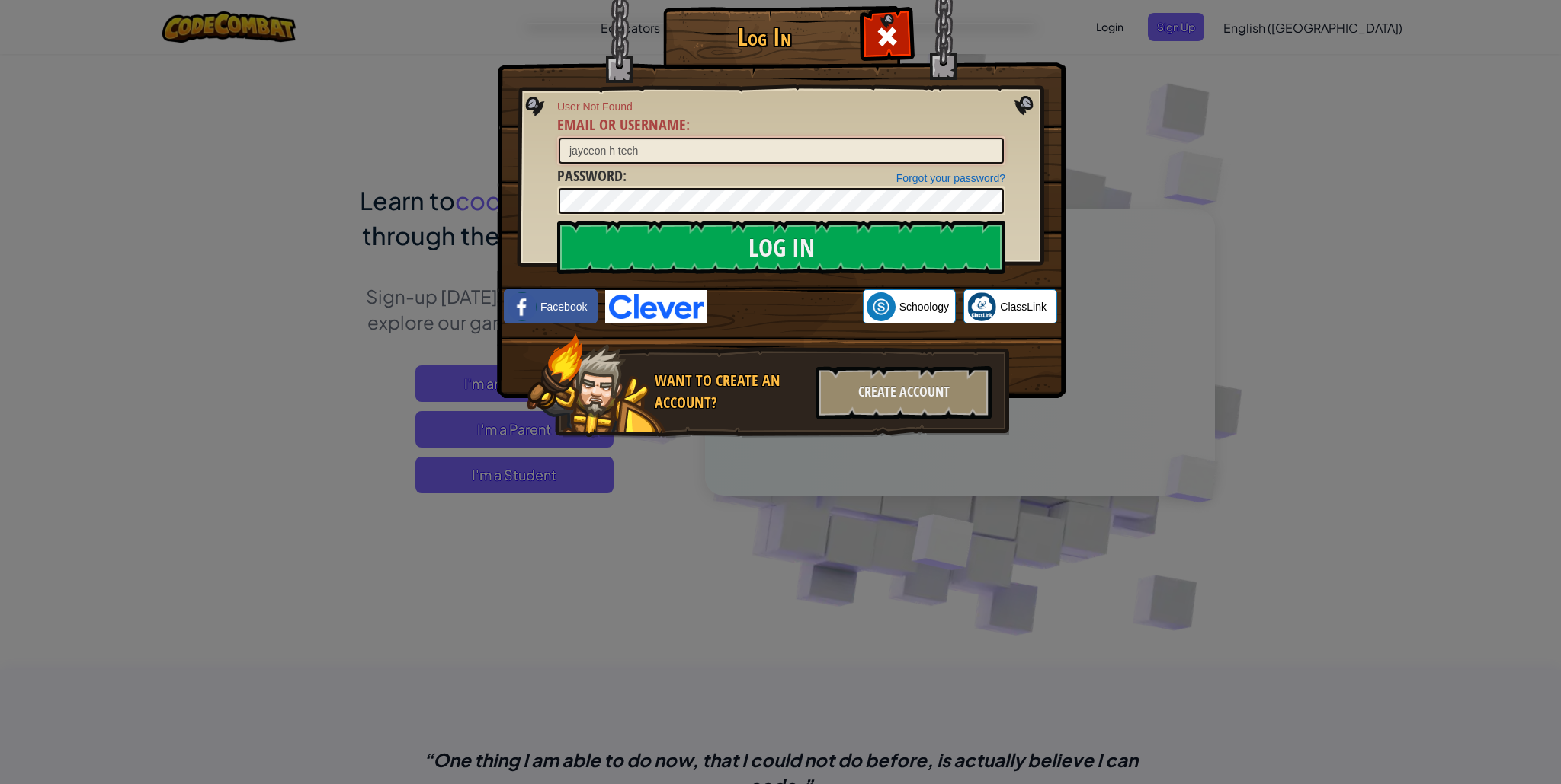
click at [657, 150] on input "jayceon h tech" at bounding box center [781, 151] width 445 height 26
type input "jayceonhtech"
click at [848, 251] on input "Log In" at bounding box center [780, 247] width 448 height 53
